Goal: Communication & Community: Answer question/provide support

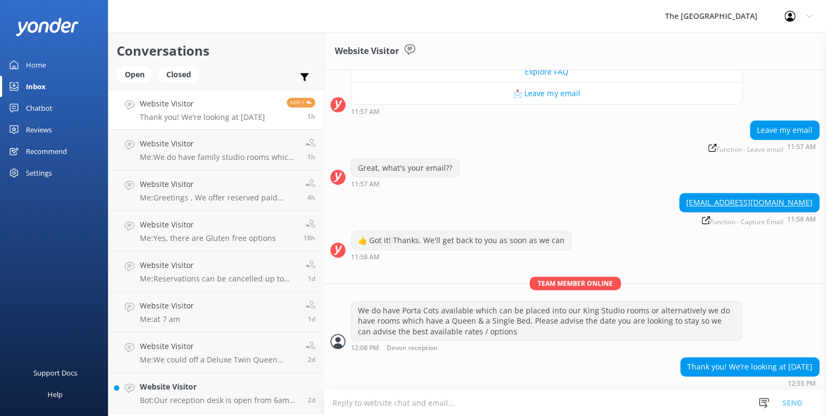
scroll to position [246, 0]
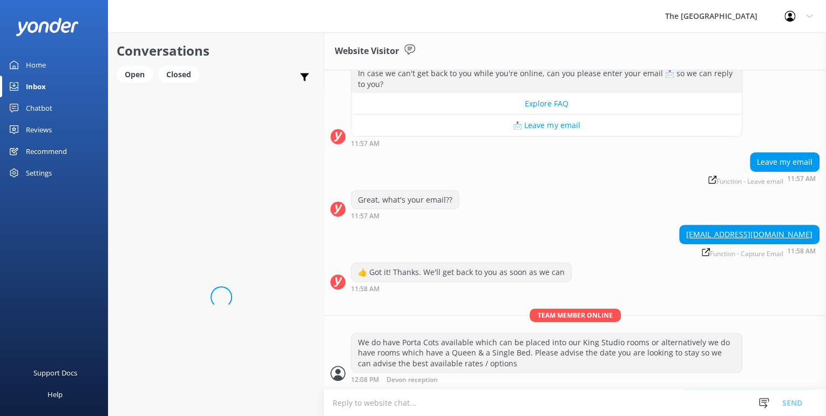
scroll to position [189, 0]
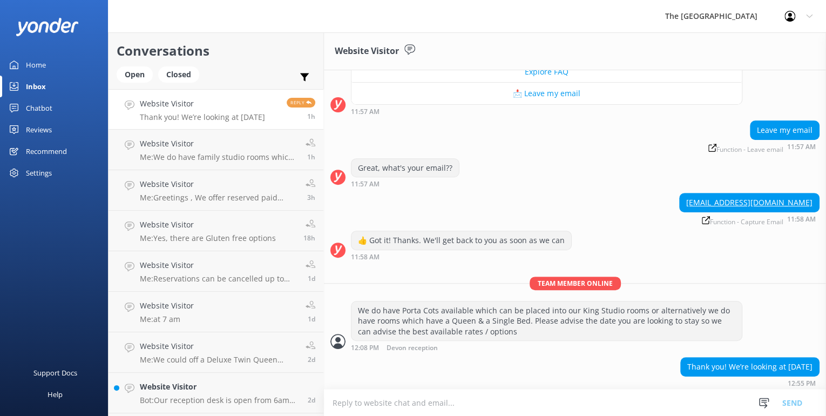
click at [358, 399] on textarea at bounding box center [575, 402] width 502 height 26
click at [626, 405] on textarea "We can offer a King Room @ $129.00 or a room with a Queen & a Single Bed @" at bounding box center [575, 402] width 502 height 27
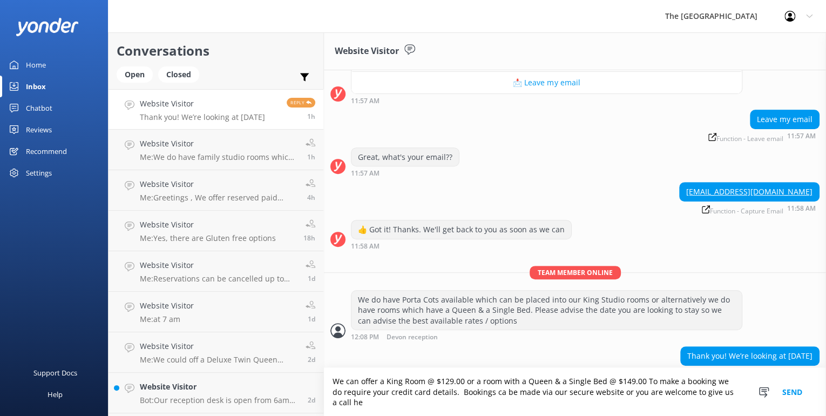
scroll to position [211, 0]
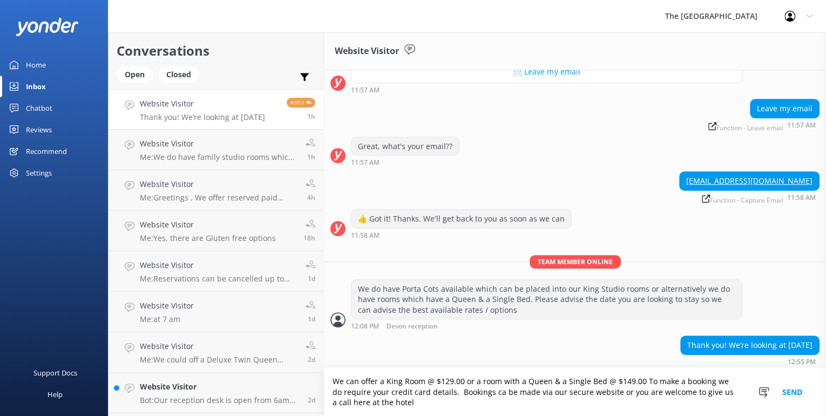
type textarea "We can offer a King Room @ $129.00 or a room with a Queen & a Single Bed @ $149…"
click at [783, 391] on button "Send" at bounding box center [792, 392] width 40 height 48
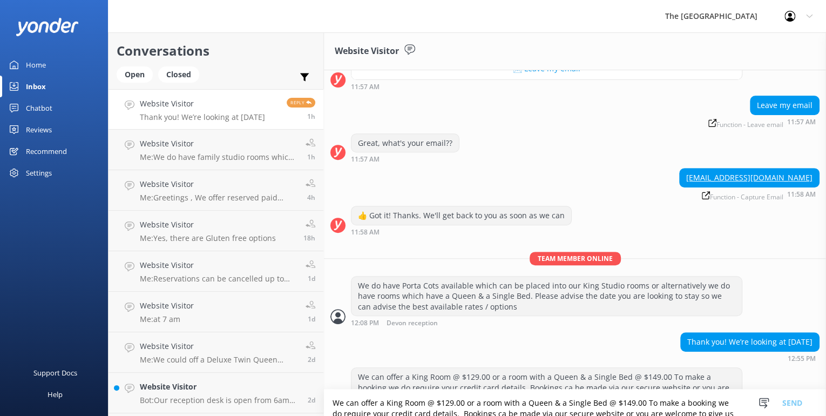
scroll to position [246, 0]
